Goal: Task Accomplishment & Management: Manage account settings

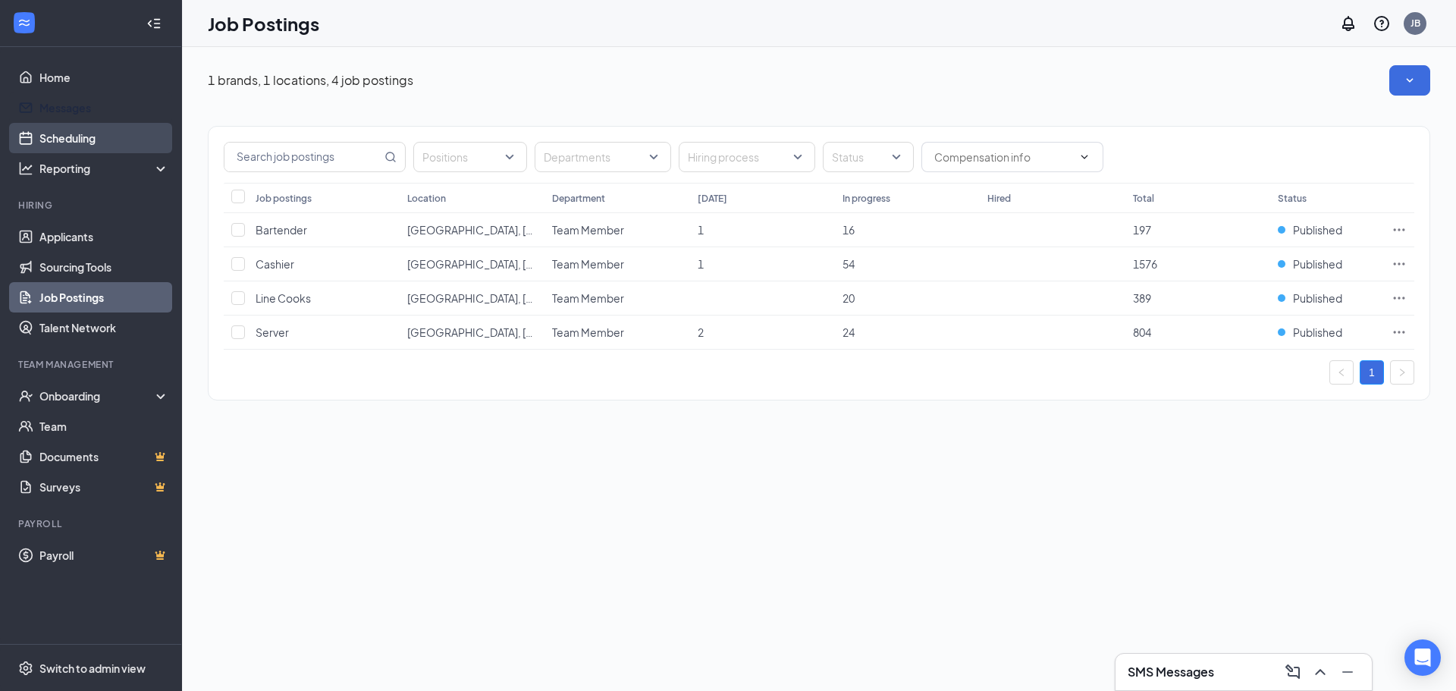
click at [88, 124] on link "Scheduling" at bounding box center [104, 138] width 130 height 30
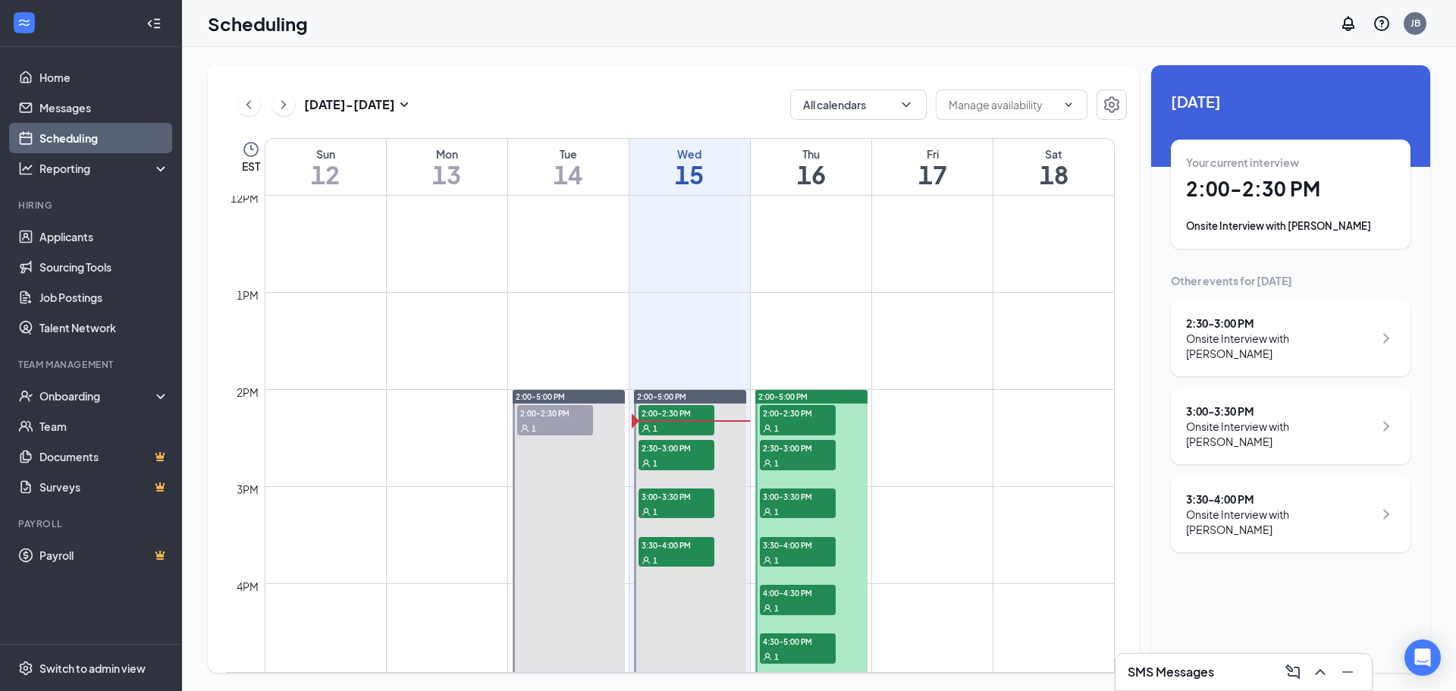
scroll to position [1201, 0]
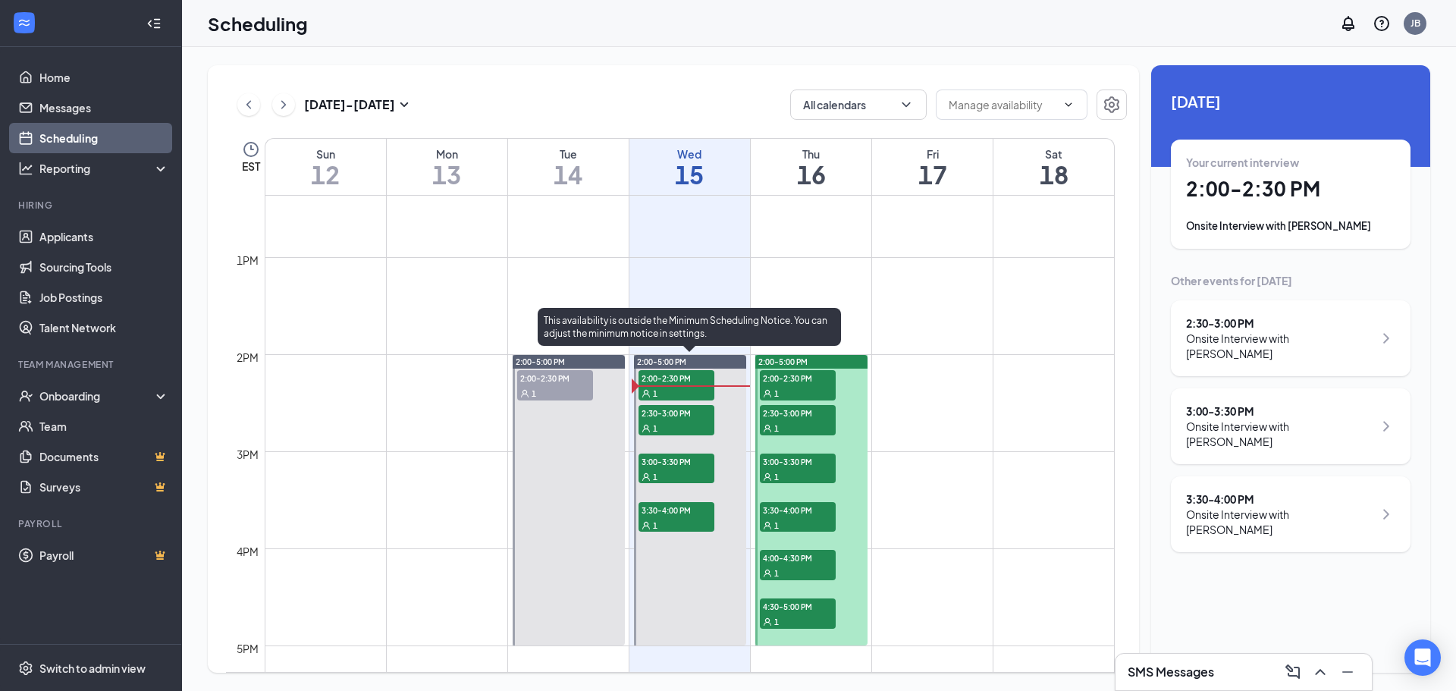
click at [692, 410] on span "2:30-3:00 PM" at bounding box center [677, 412] width 76 height 15
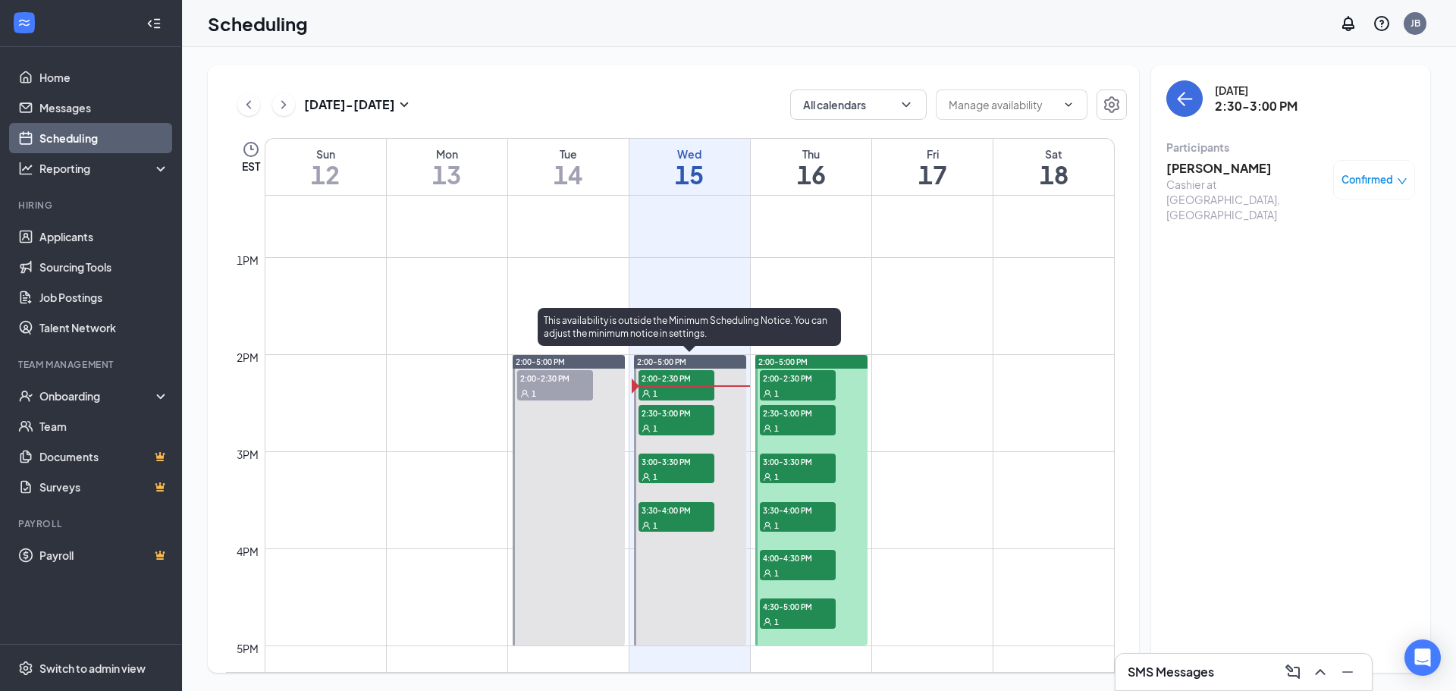
click at [682, 469] on div "1" at bounding box center [677, 476] width 76 height 15
click at [677, 523] on div "1" at bounding box center [677, 524] width 76 height 15
click at [677, 413] on span "2:30-3:00 PM" at bounding box center [677, 412] width 76 height 15
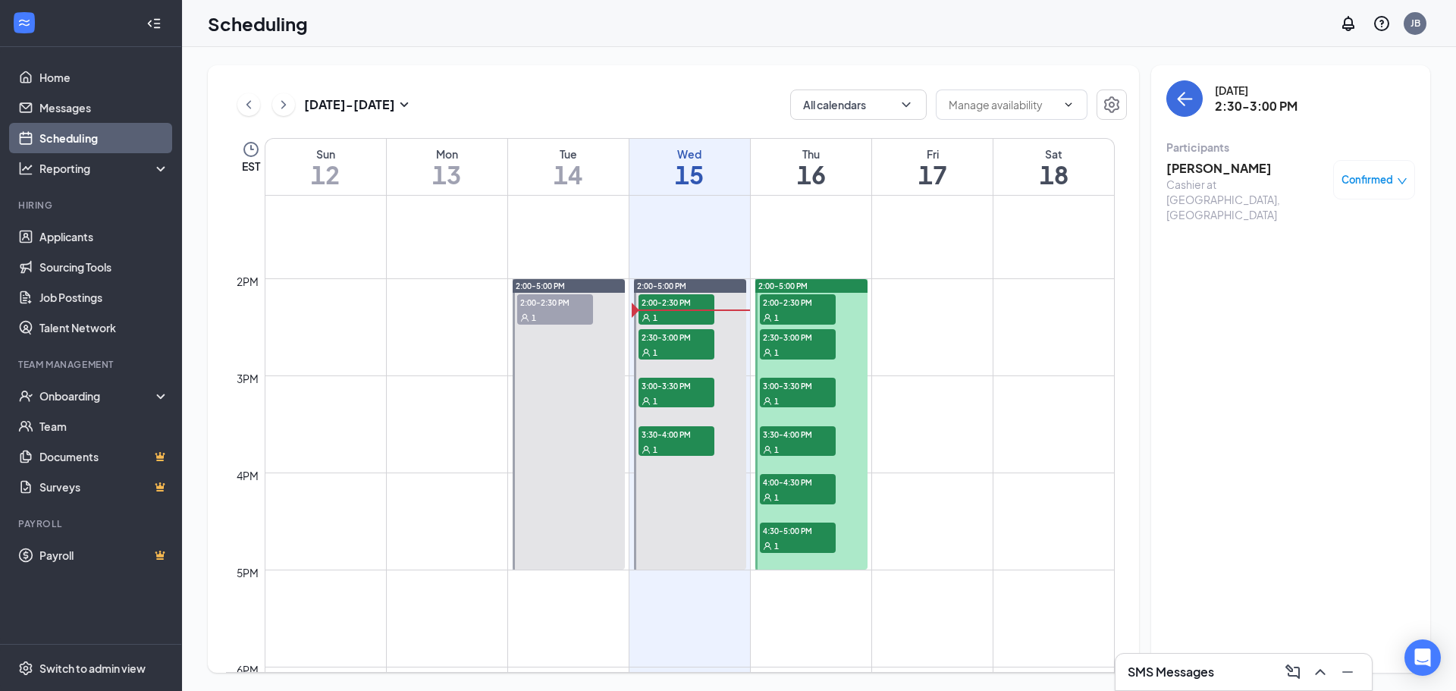
scroll to position [1201, 0]
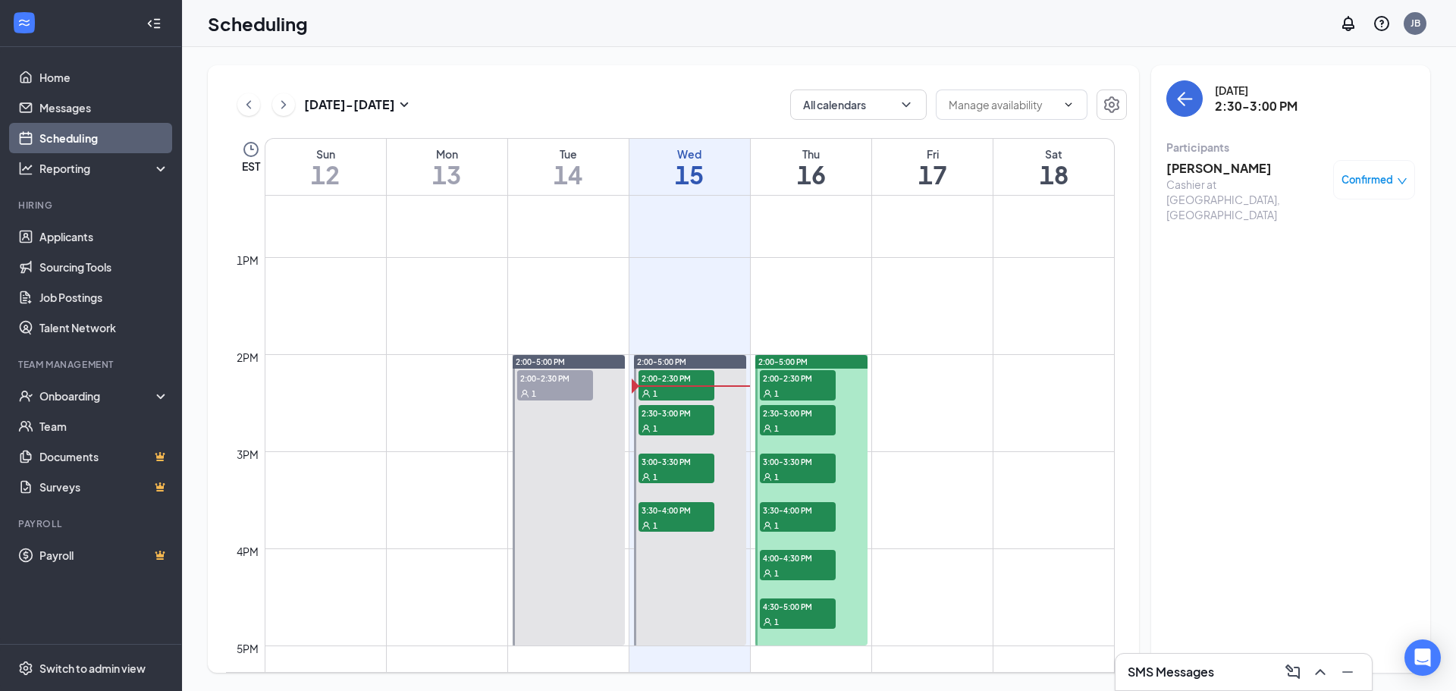
click at [590, 383] on span "2:00-2:30 PM" at bounding box center [555, 377] width 76 height 15
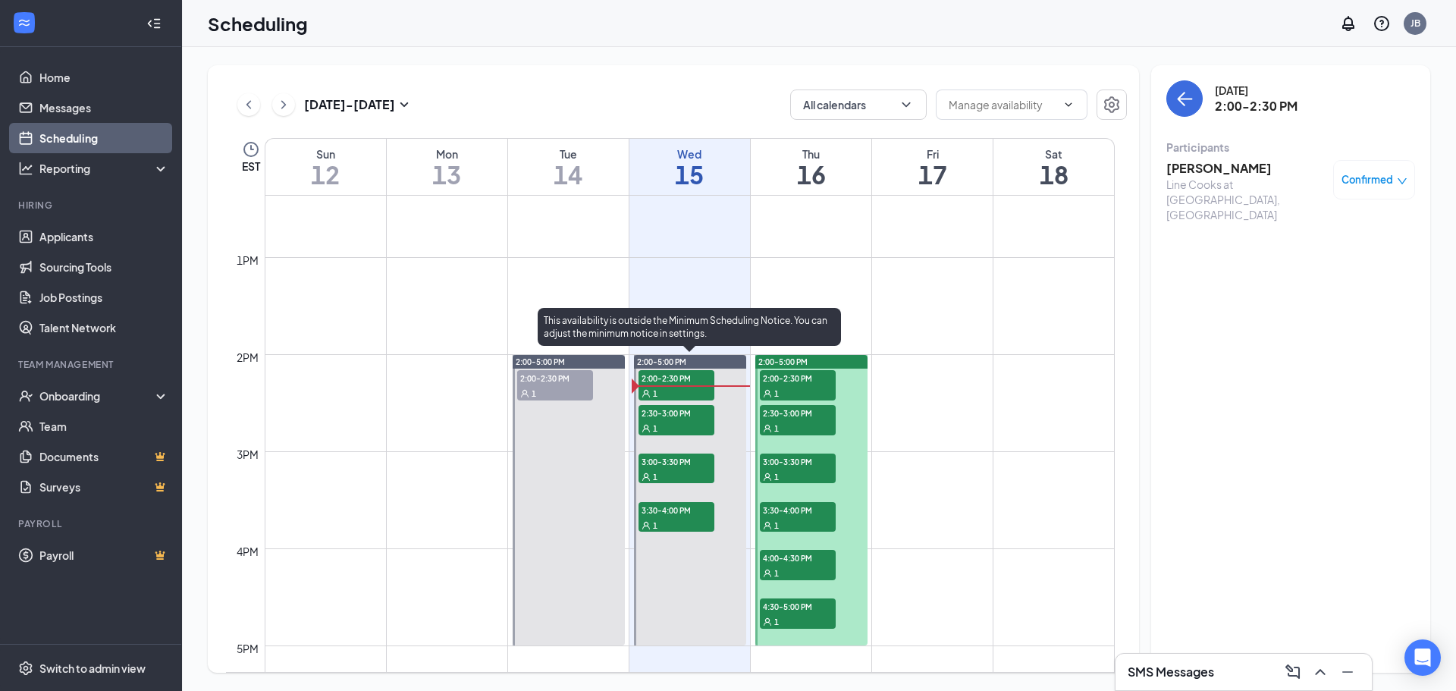
click at [689, 413] on span "2:30-3:00 PM" at bounding box center [677, 412] width 76 height 15
click at [689, 383] on span "2:00-2:30 PM" at bounding box center [677, 377] width 76 height 15
click at [690, 432] on div "1" at bounding box center [677, 427] width 76 height 15
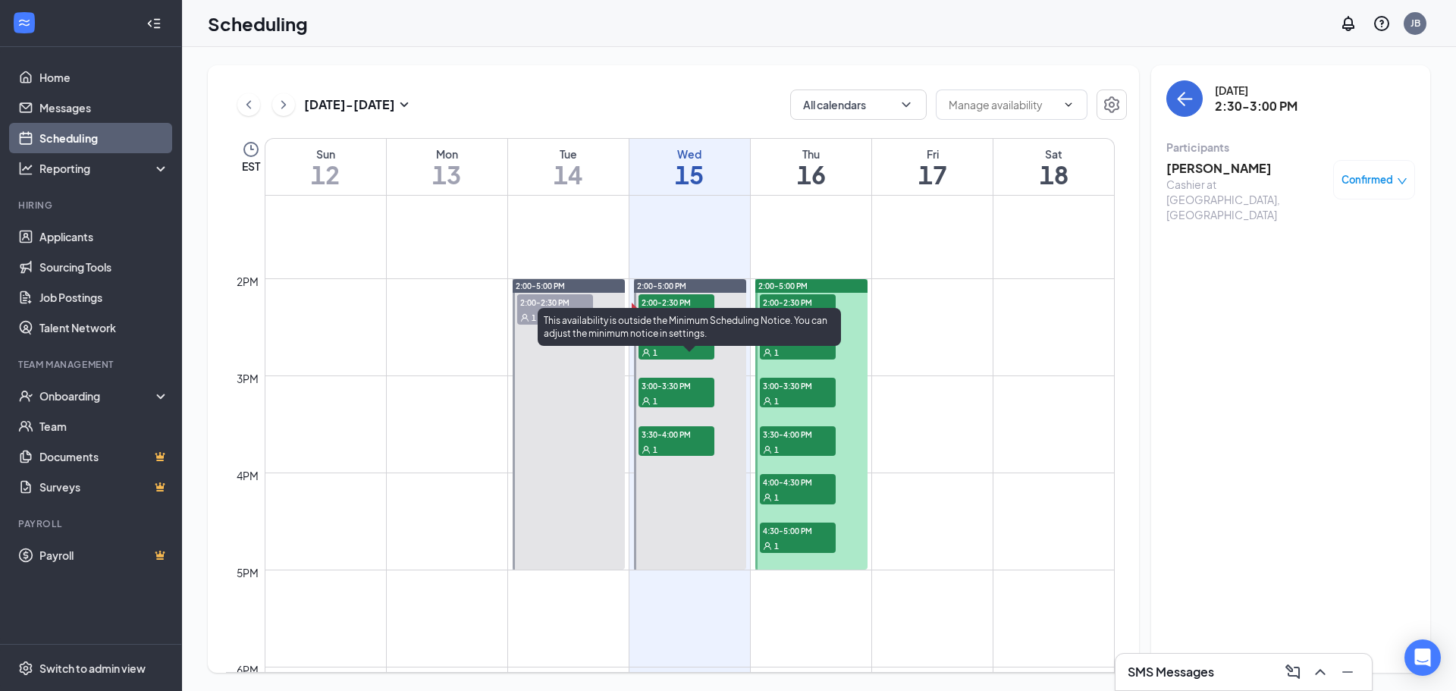
scroll to position [1352, 0]
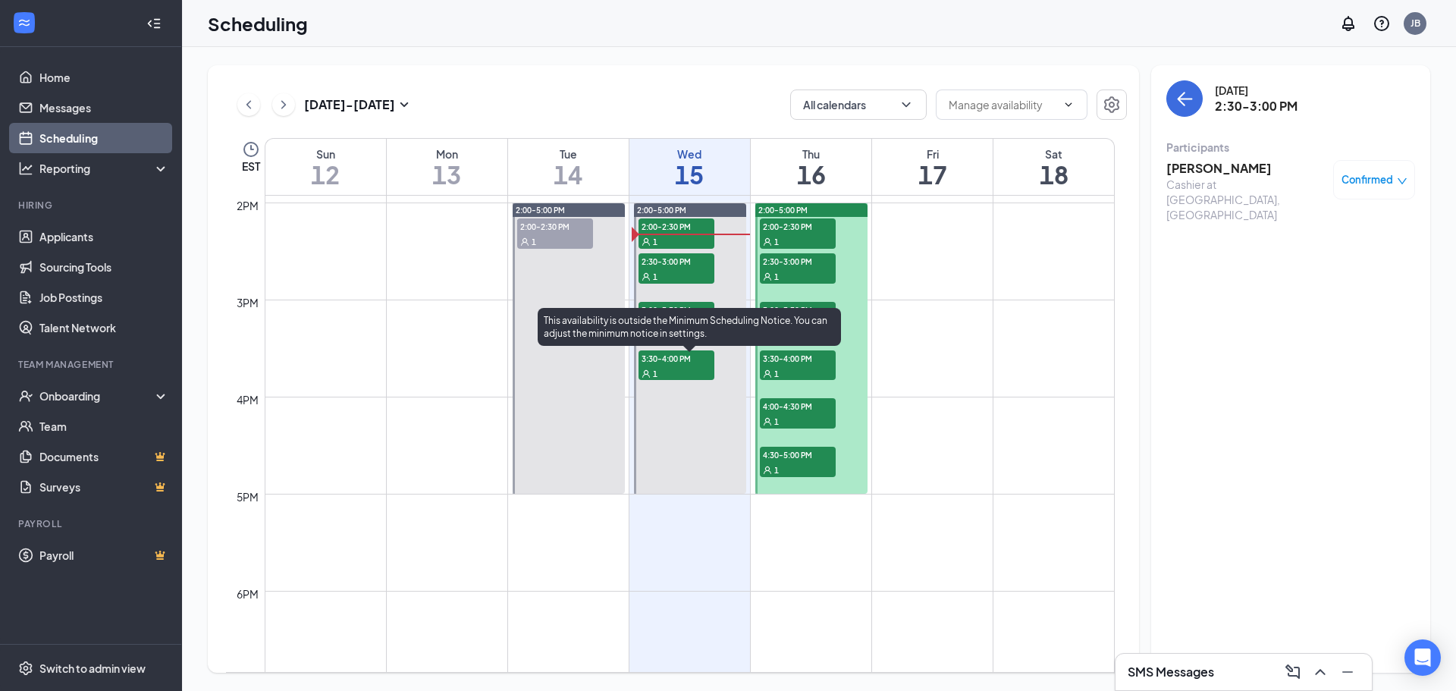
click at [689, 432] on div at bounding box center [690, 348] width 112 height 291
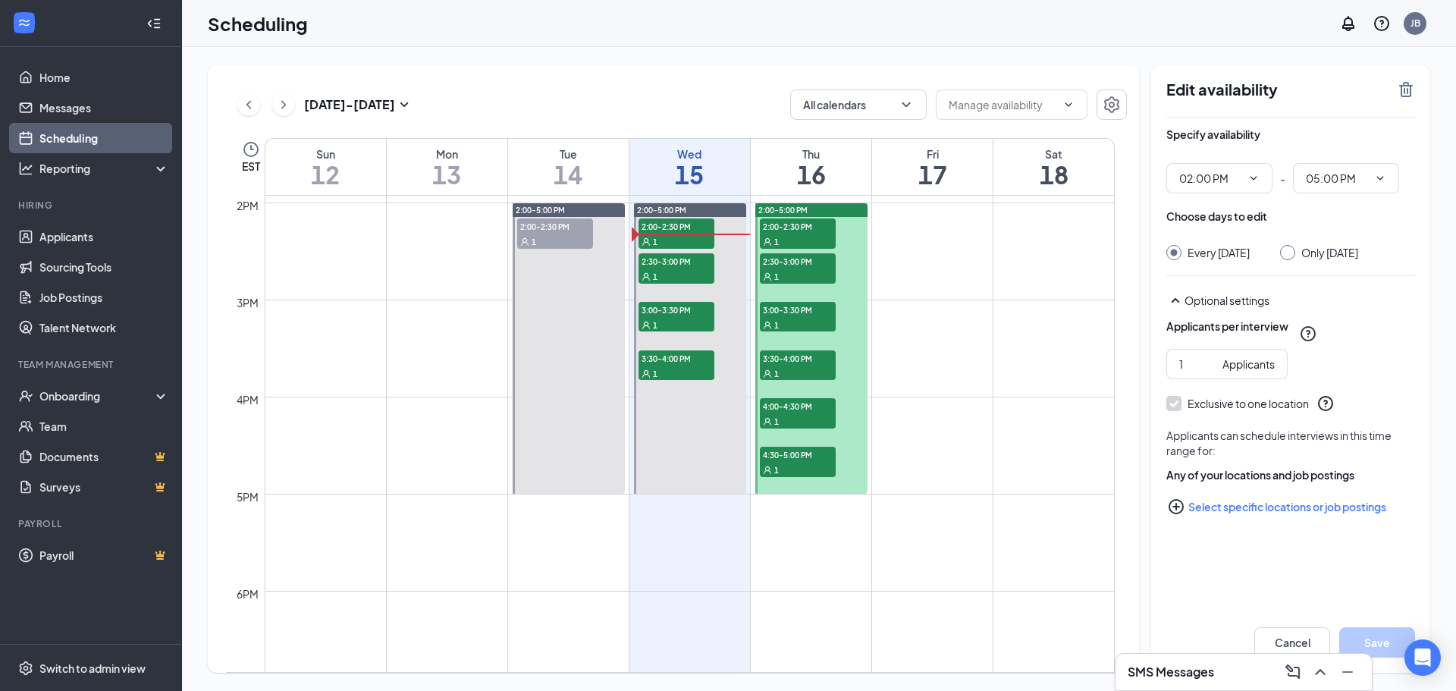
click at [787, 453] on span "4:30-5:00 PM" at bounding box center [798, 454] width 76 height 15
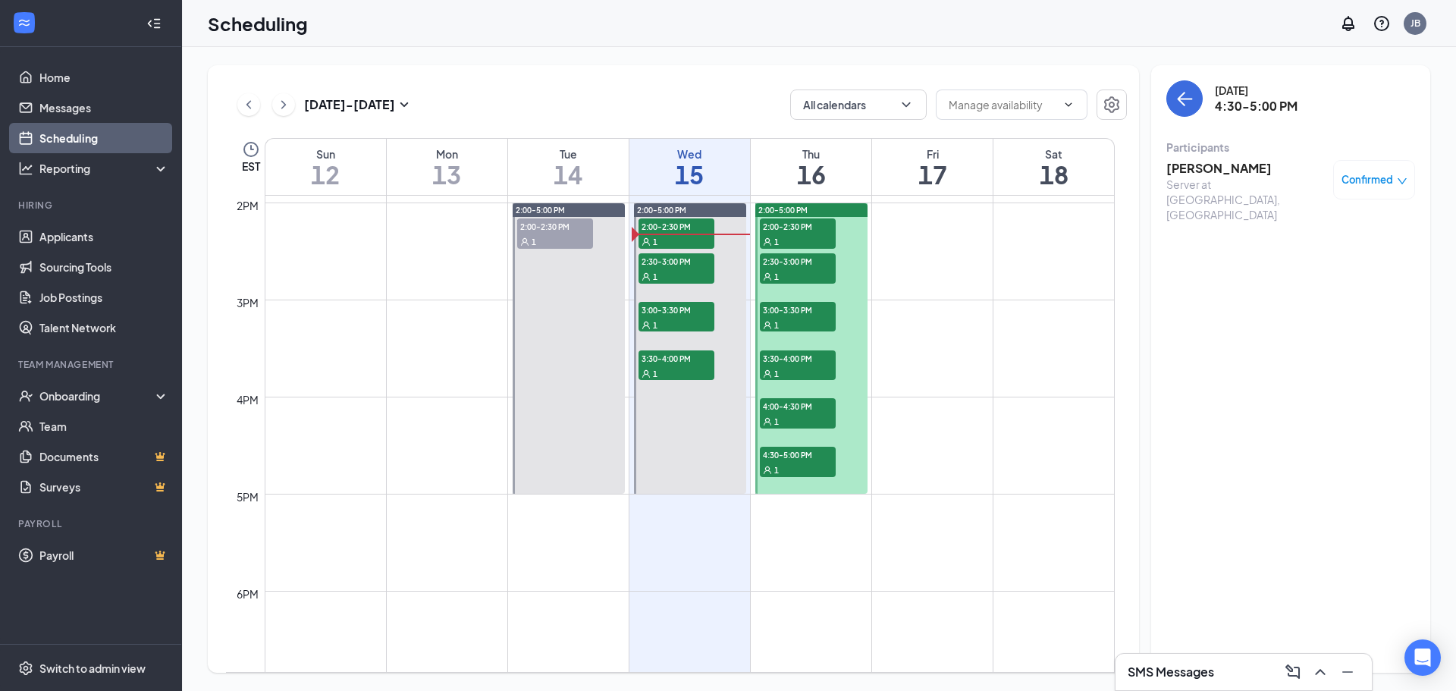
click at [791, 412] on span "4:00-4:30 PM" at bounding box center [798, 405] width 76 height 15
click at [787, 357] on span "3:30-4:00 PM" at bounding box center [798, 357] width 76 height 15
click at [799, 305] on span "3:00-3:30 PM" at bounding box center [798, 309] width 76 height 15
click at [803, 265] on span "2:30-3:00 PM" at bounding box center [798, 260] width 76 height 15
click at [802, 218] on span "2:00-2:30 PM" at bounding box center [798, 225] width 76 height 15
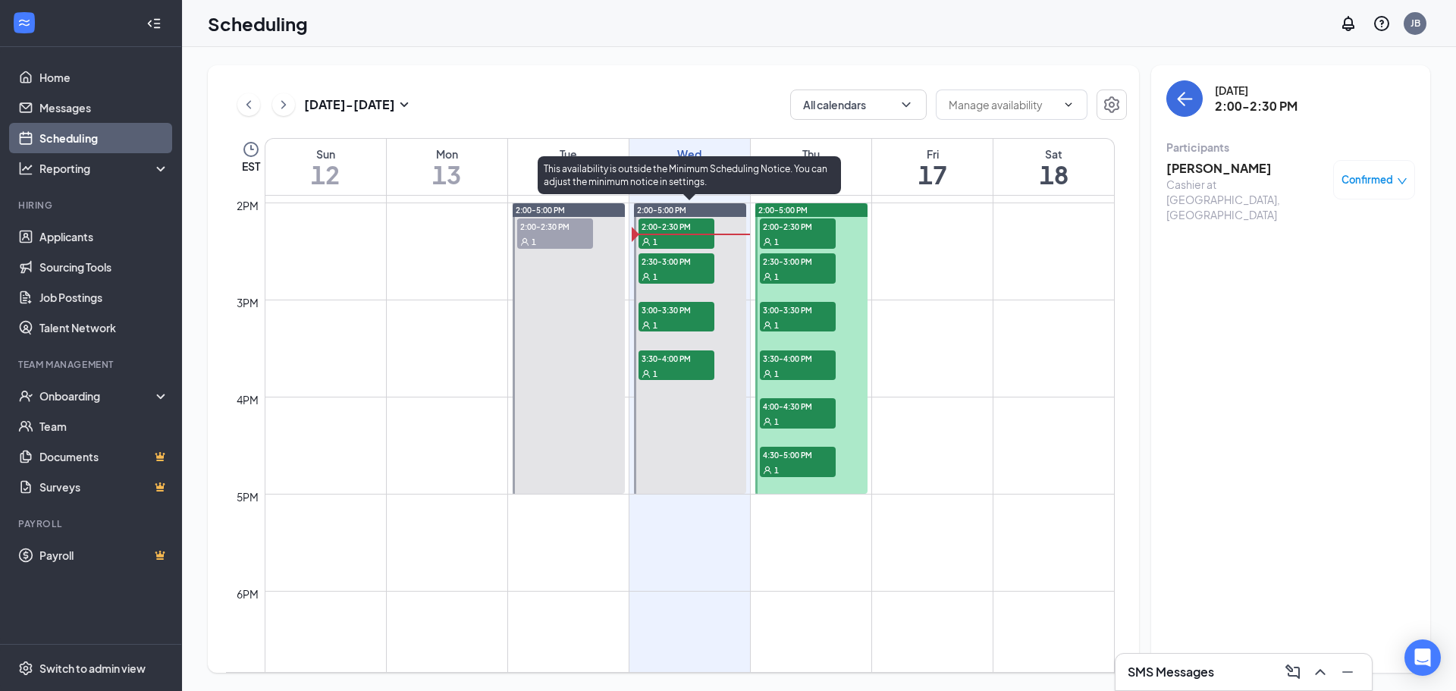
click at [696, 269] on div "1" at bounding box center [677, 276] width 76 height 15
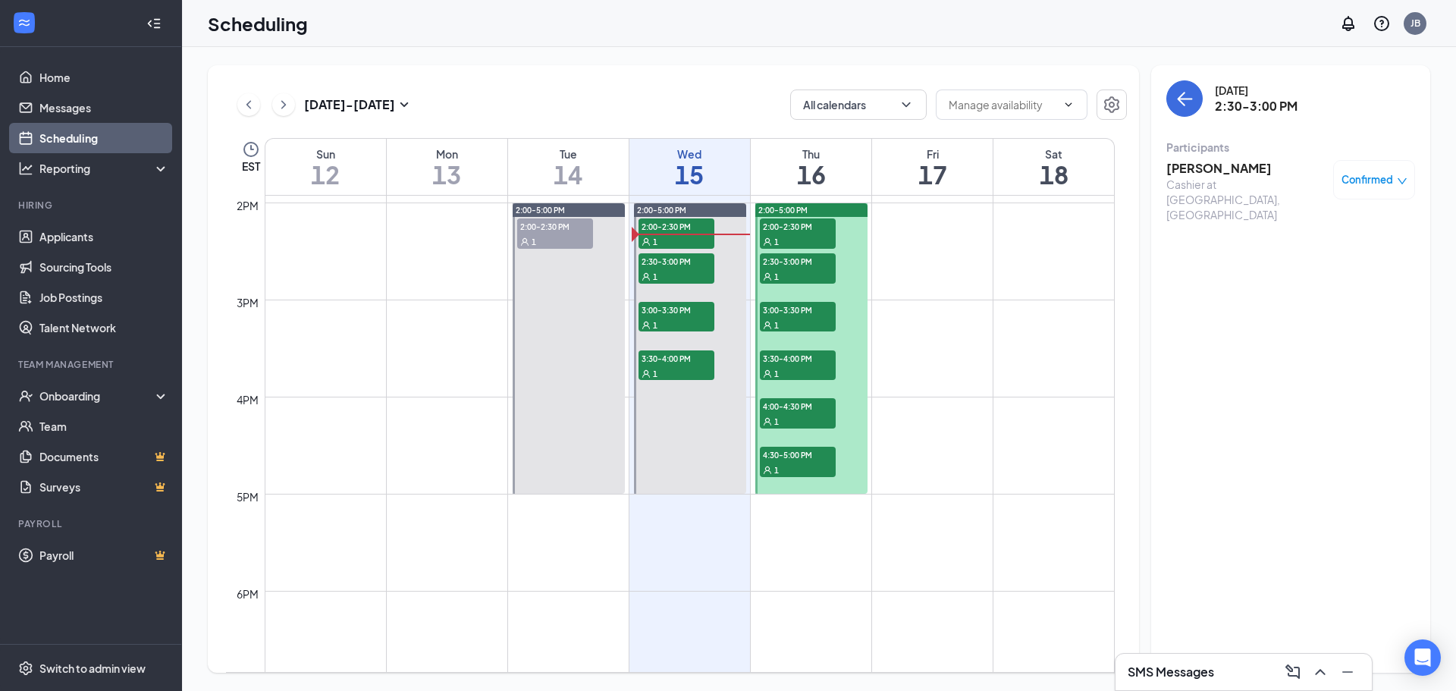
click at [1182, 175] on h3 "[PERSON_NAME]" at bounding box center [1246, 168] width 159 height 17
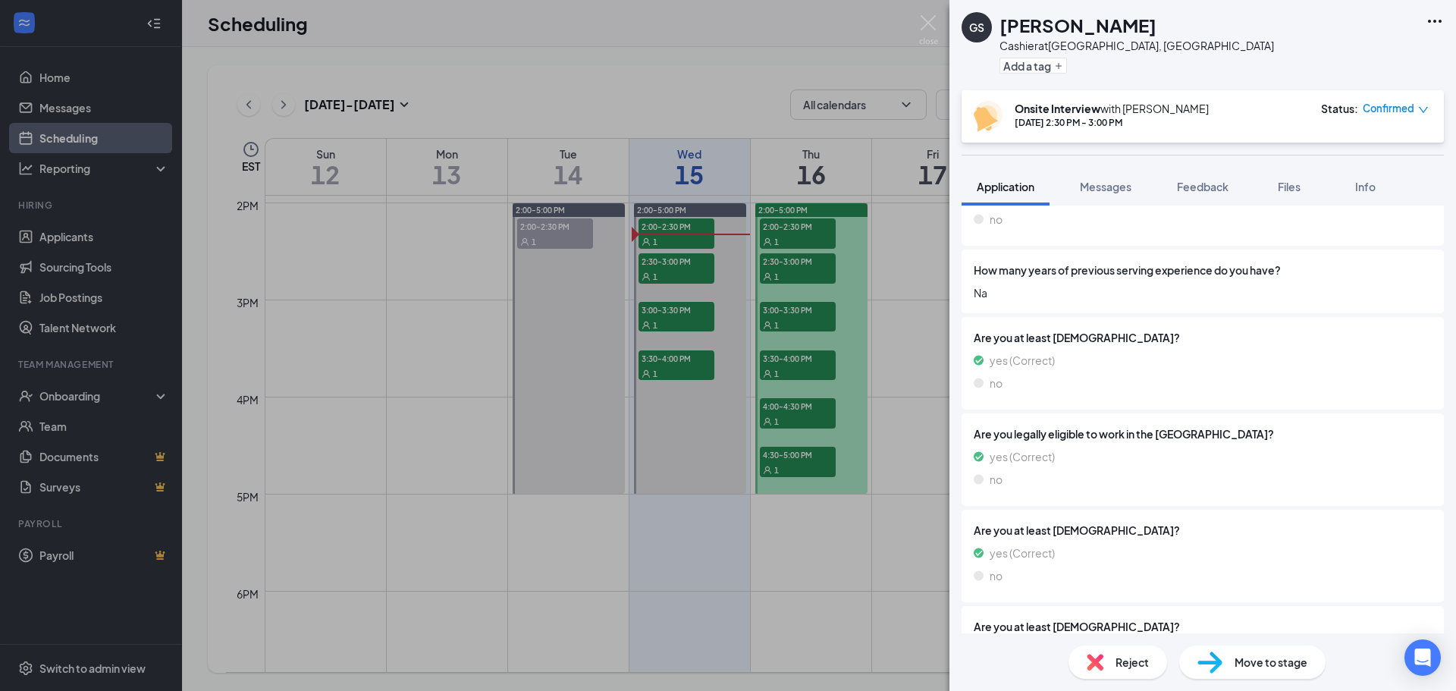
scroll to position [461, 0]
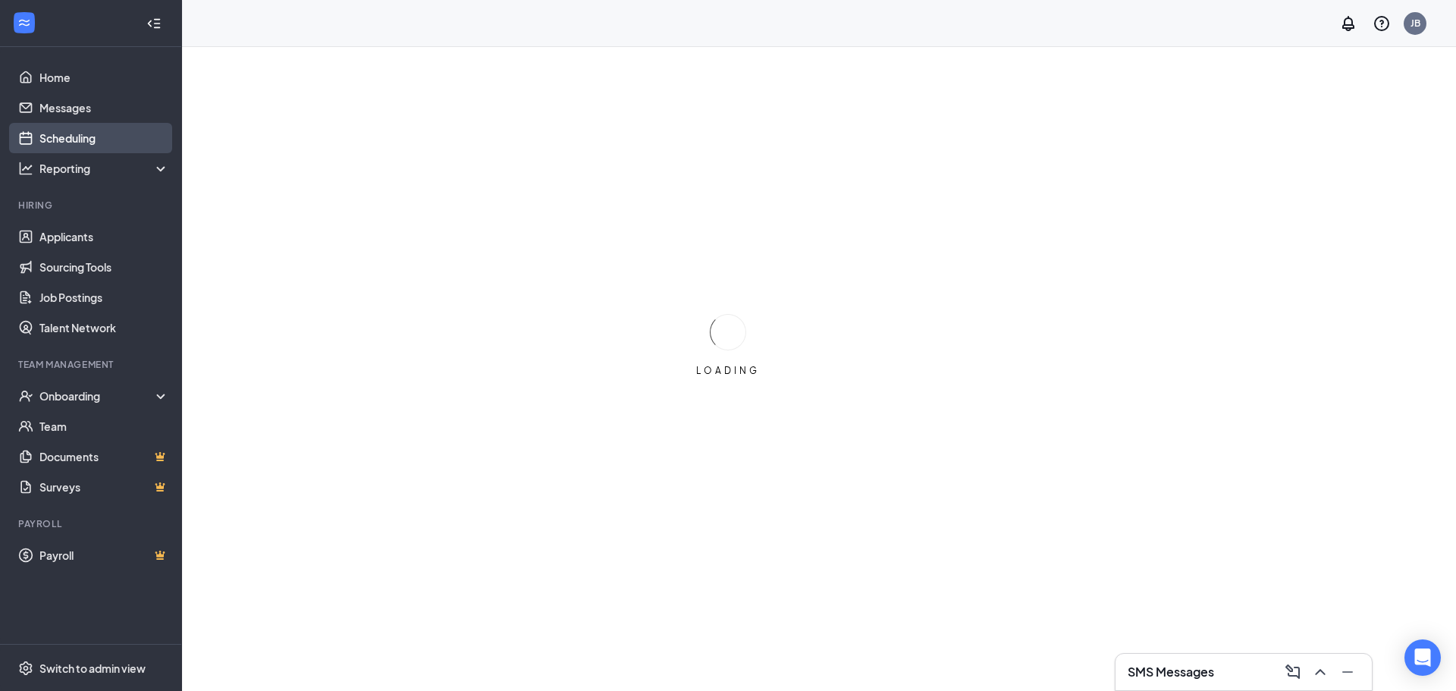
click at [104, 134] on link "Scheduling" at bounding box center [104, 138] width 130 height 30
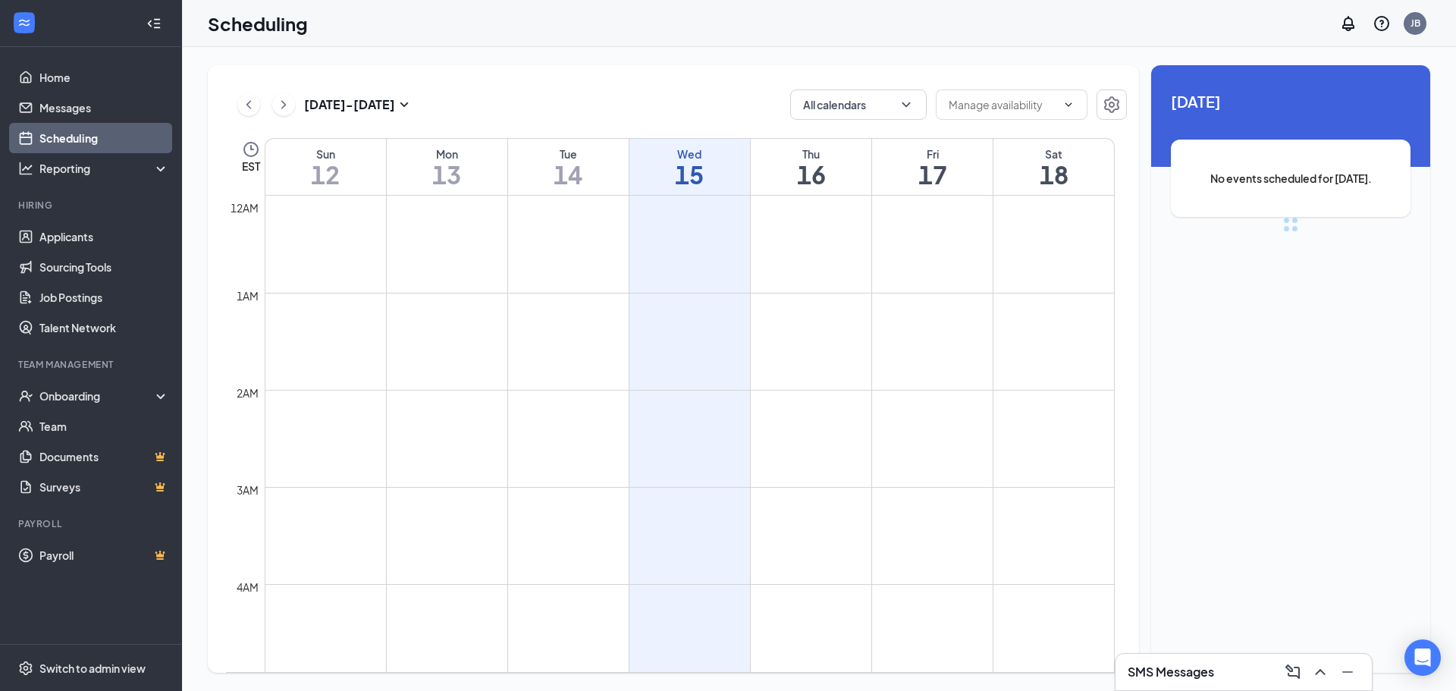
scroll to position [746, 0]
